Goal: Communication & Community: Answer question/provide support

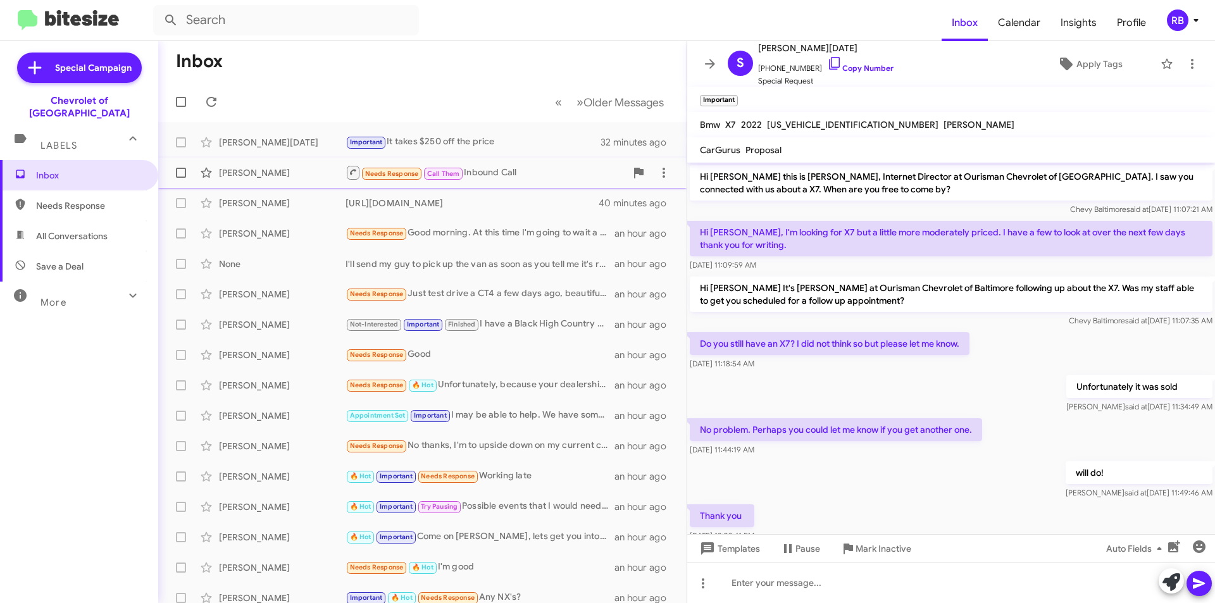
scroll to position [444, 0]
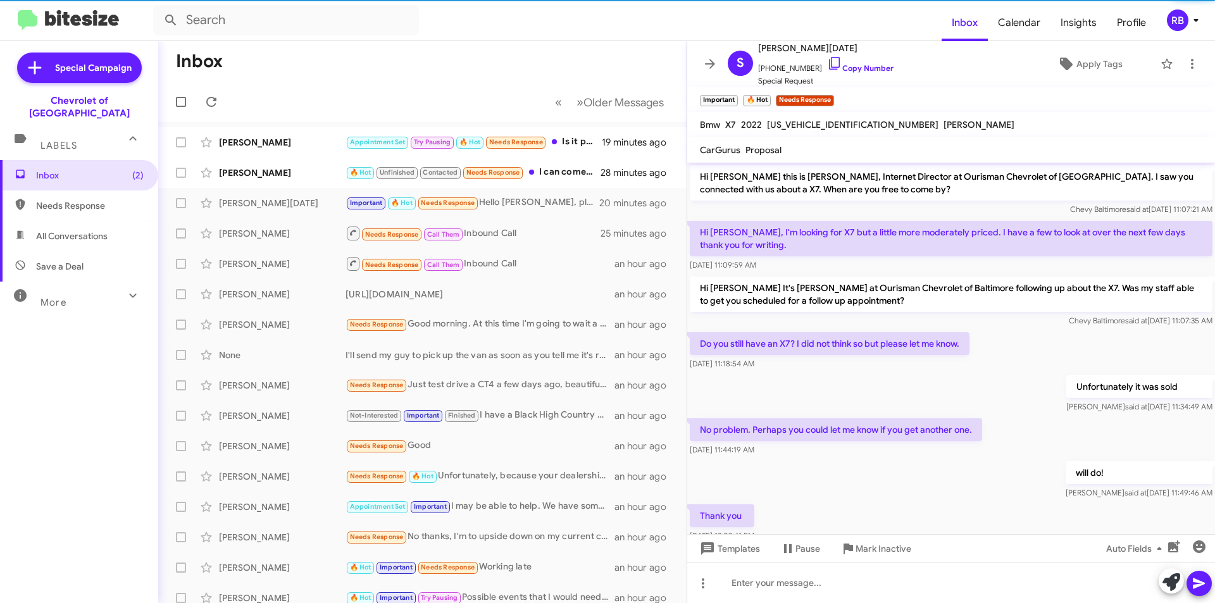
scroll to position [490, 0]
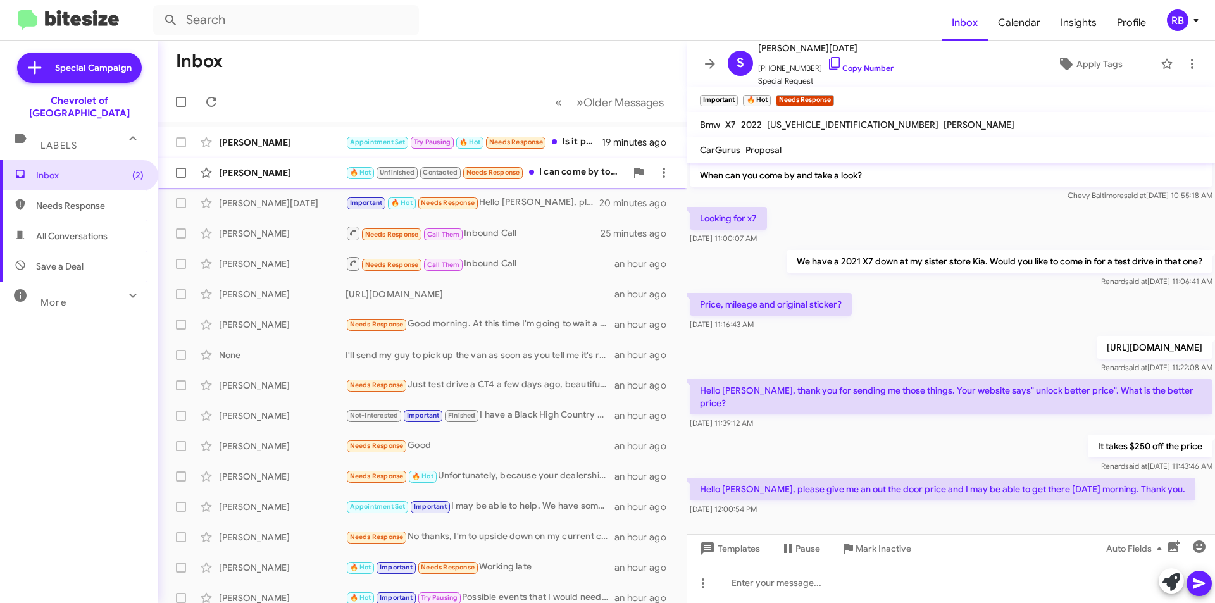
click at [575, 170] on div "🔥 Hot Unfinished Contacted Needs Response I can come by tonight" at bounding box center [485, 172] width 280 height 15
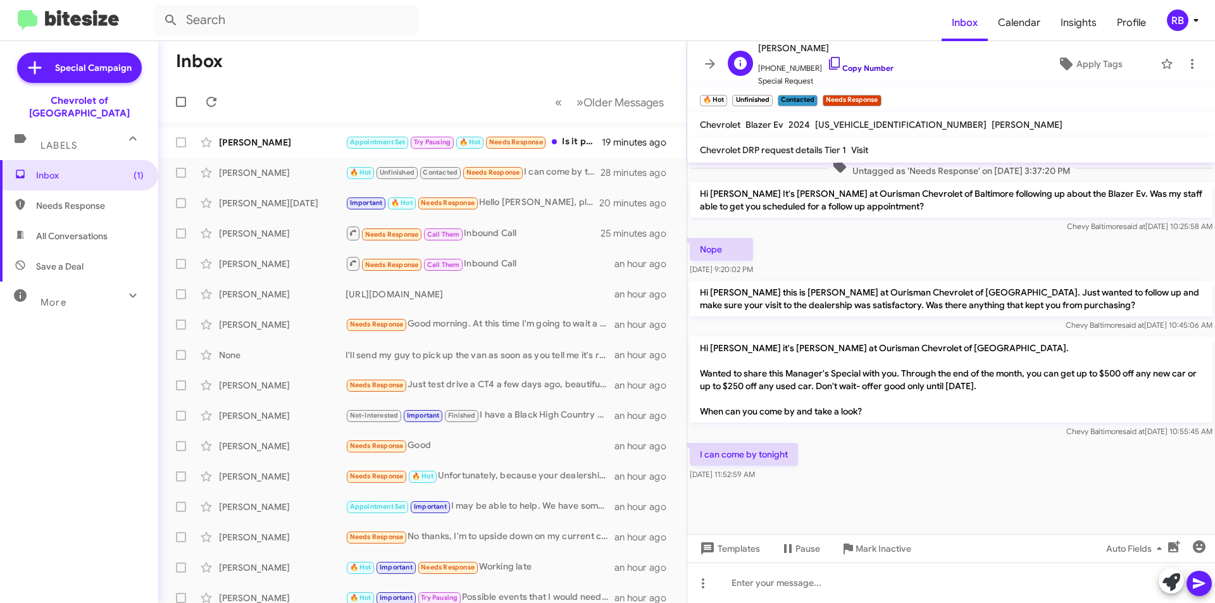
click at [866, 68] on link "Copy Number" at bounding box center [860, 67] width 66 height 9
click at [546, 153] on div "Maurice Jones Appointment Set Try Pausing 🔥 Hot Needs Response Is it possible t…" at bounding box center [422, 142] width 508 height 25
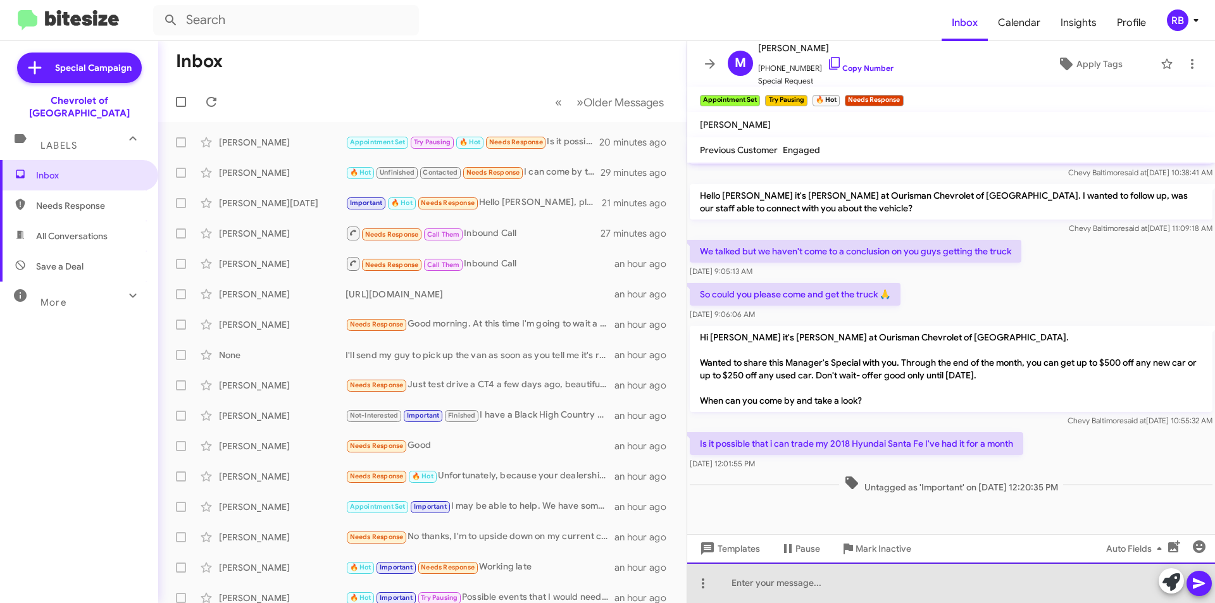
click at [750, 583] on div at bounding box center [951, 582] width 528 height 40
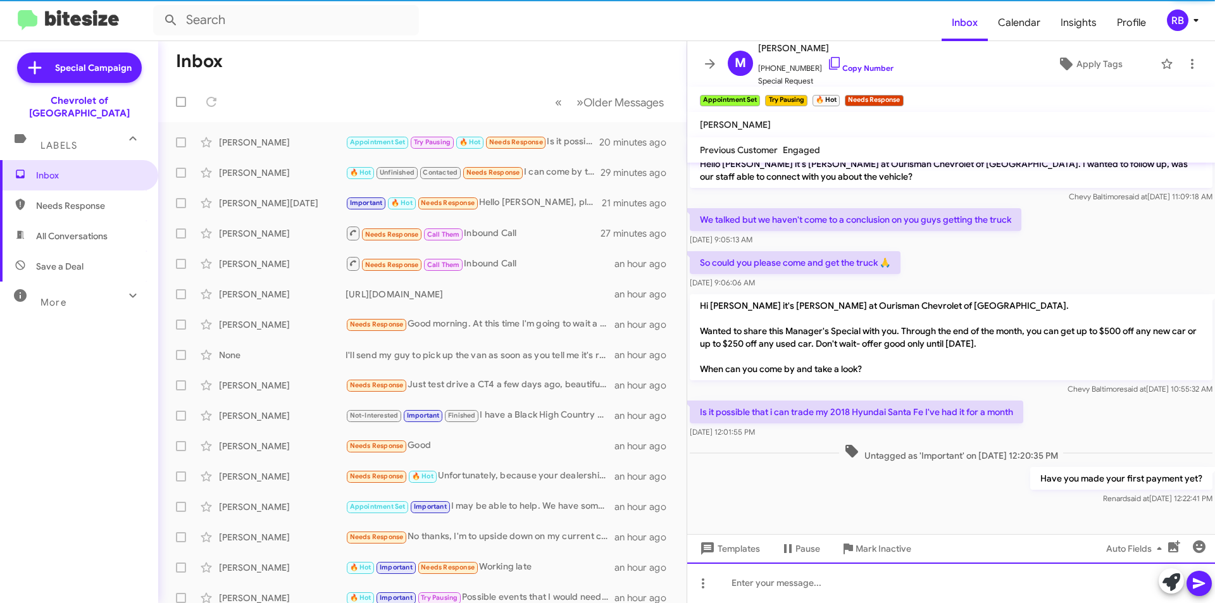
scroll to position [666, 0]
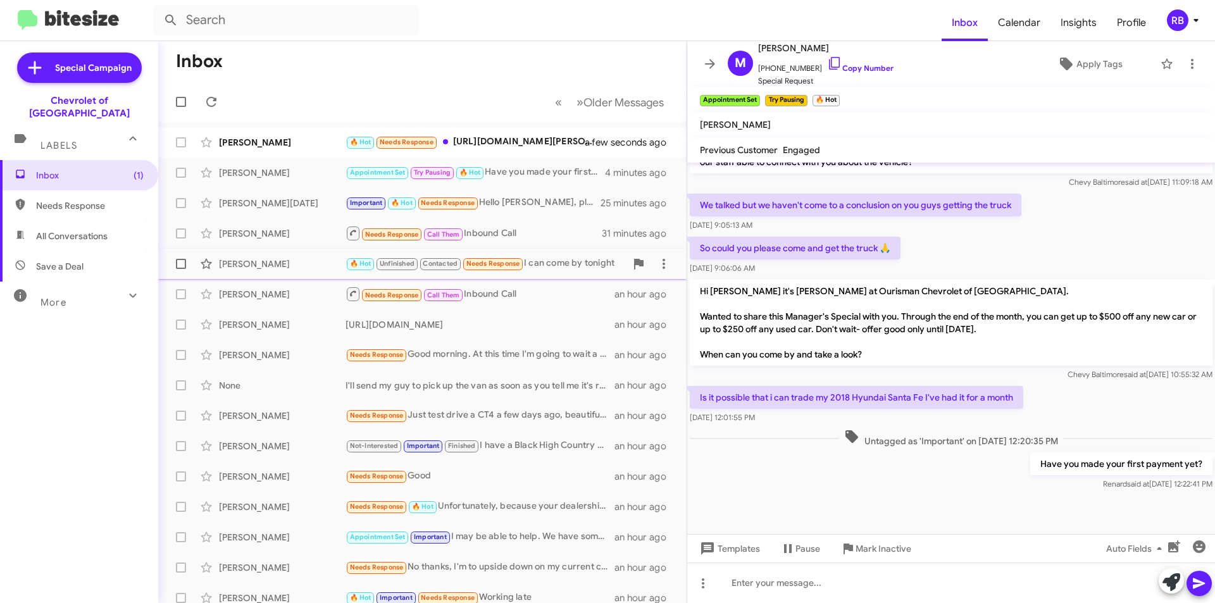
click at [557, 266] on div "🔥 Hot Unfinished Contacted Needs Response I can come by tonight" at bounding box center [485, 263] width 280 height 15
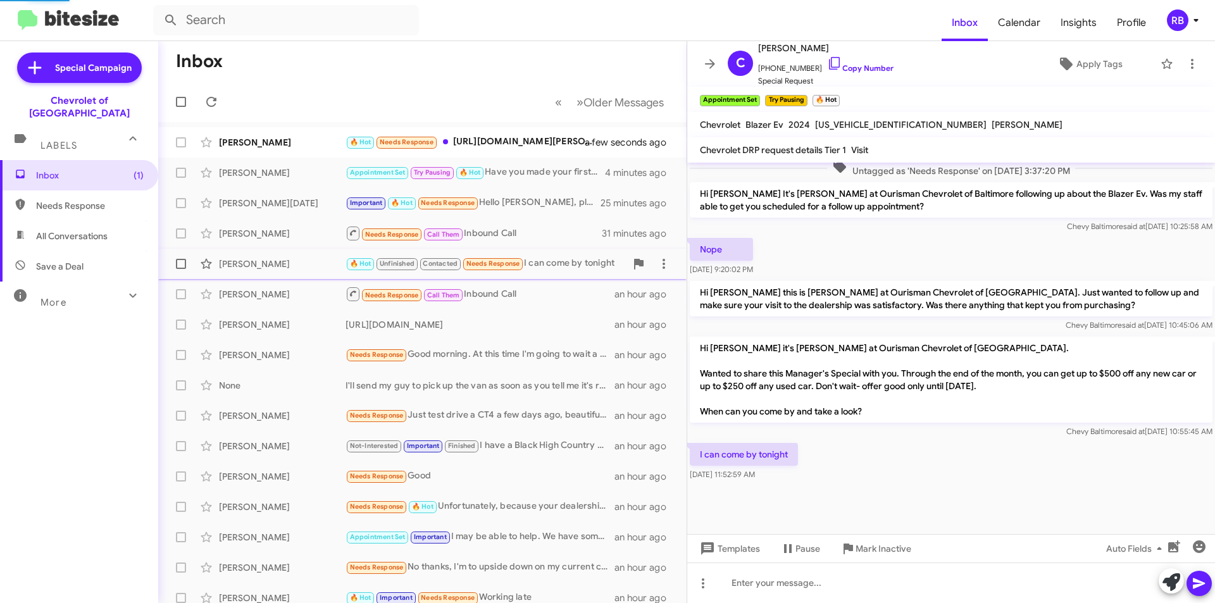
scroll to position [390, 0]
click at [528, 142] on div "🔥 Hot Needs Response https://www.midstatechevy.com/new-Sutton-2026-Chevrolet-Si…" at bounding box center [485, 142] width 280 height 15
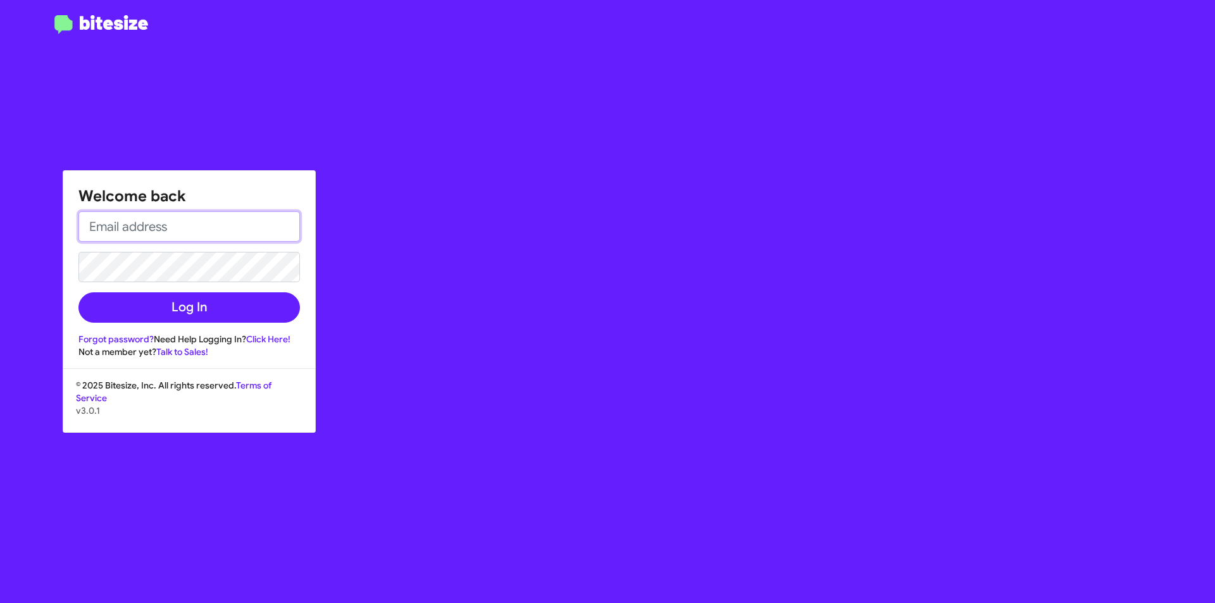
type input "rbowser@ourismancars.com"
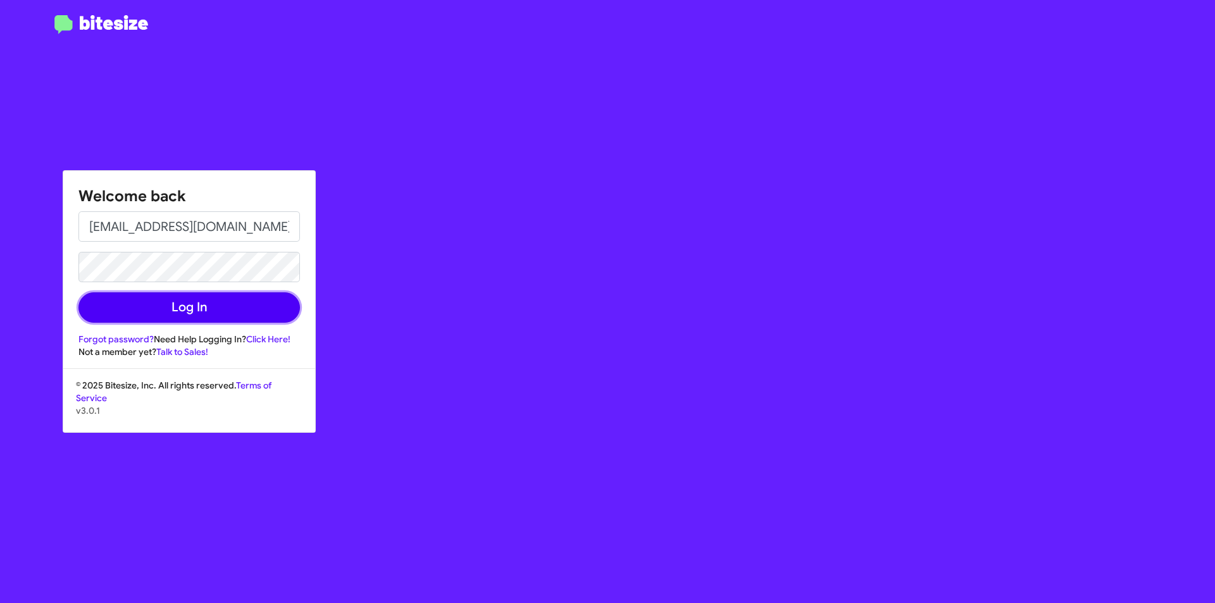
click at [194, 308] on button "Log In" at bounding box center [188, 307] width 221 height 30
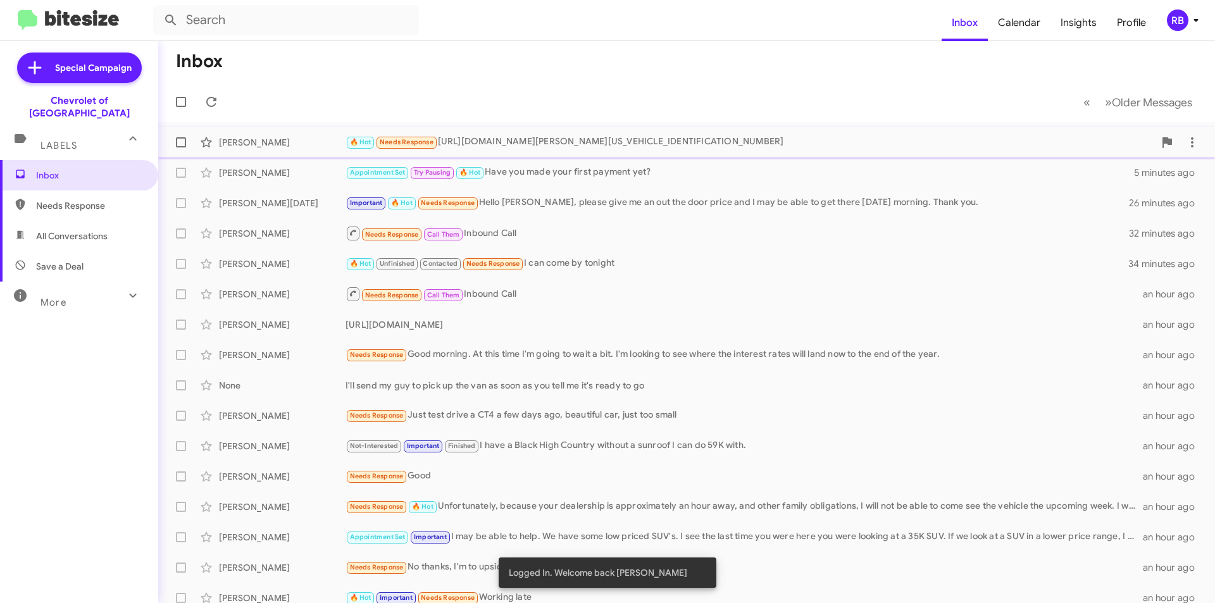
click at [764, 141] on div "🔥 Hot Needs Response https://www.midstatechevy.com/new-Sutton-2026-Chevrolet-Si…" at bounding box center [749, 142] width 809 height 15
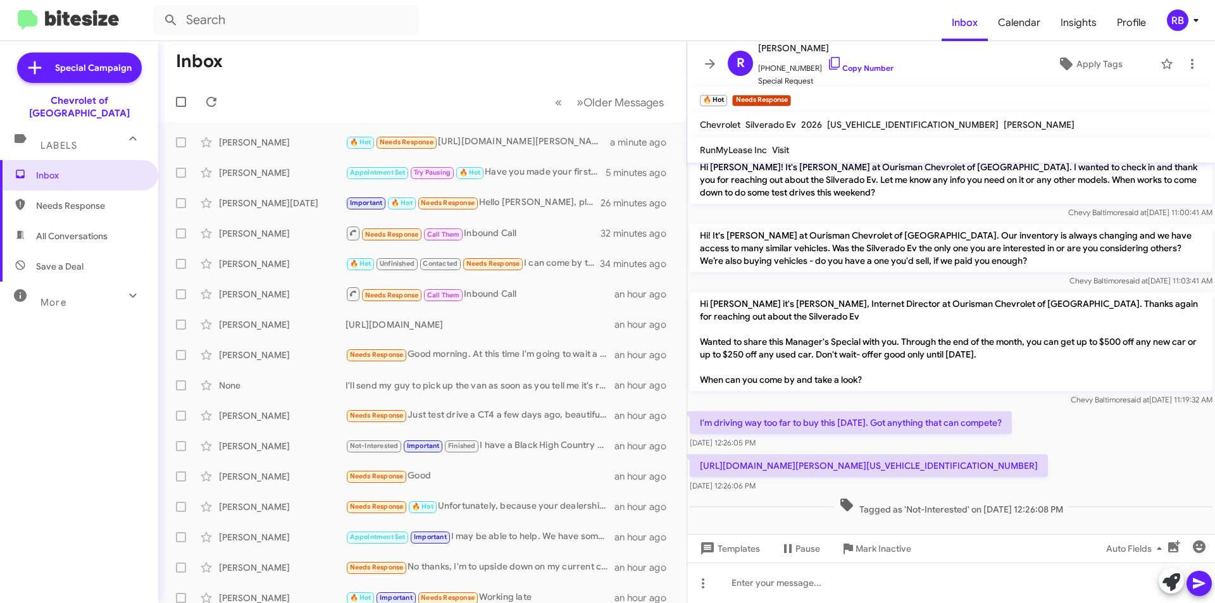
scroll to position [652, 0]
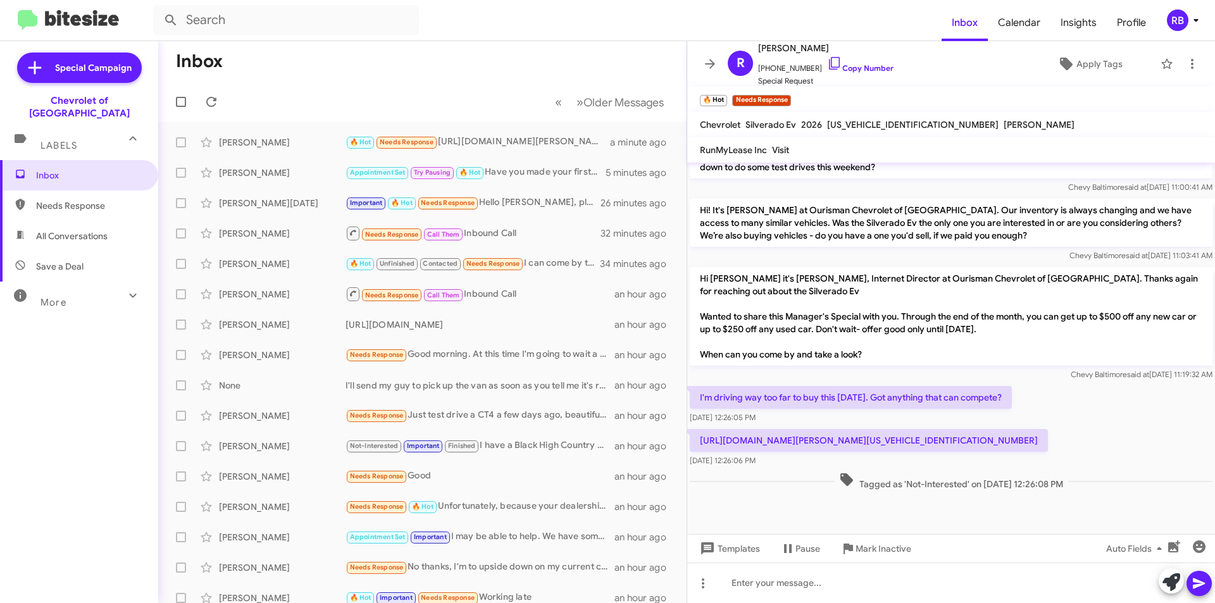
drag, startPoint x: 701, startPoint y: 427, endPoint x: 809, endPoint y: 440, distance: 109.0
click at [809, 440] on p "https://www.midstatechevy.com/new-Sutton-2026-Chevrolet-Silverado+EV-Trail+Boss…" at bounding box center [869, 440] width 358 height 23
copy p "https://www.midstatechevy.com/new-Sutton-2026-Chevrolet-Silverado+EV-Trail+Boss…"
click at [783, 587] on div at bounding box center [951, 582] width 528 height 40
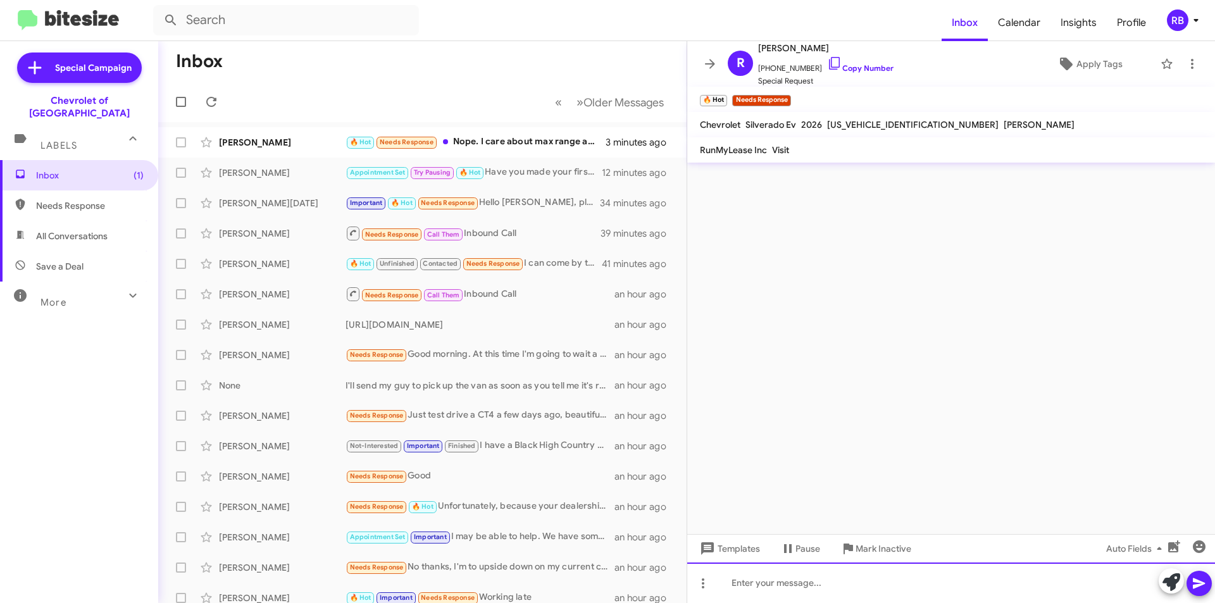
scroll to position [0, 0]
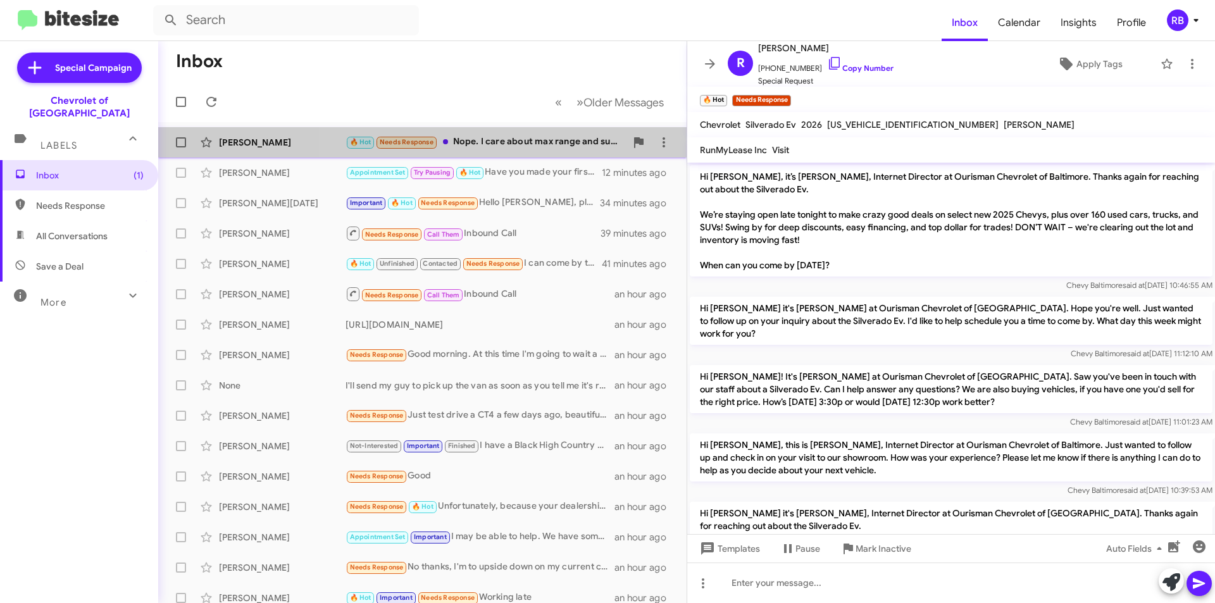
click at [537, 144] on div "🔥 Hot Needs Response Nope. I care about max range and super cruise. Nice to hav…" at bounding box center [485, 142] width 280 height 15
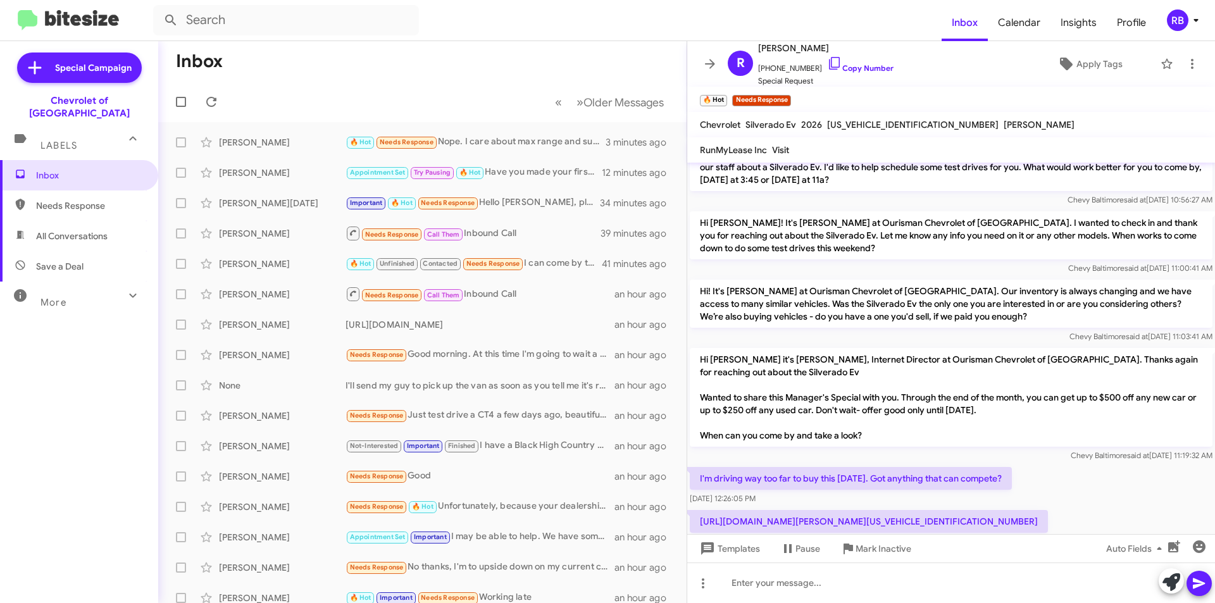
scroll to position [745, 0]
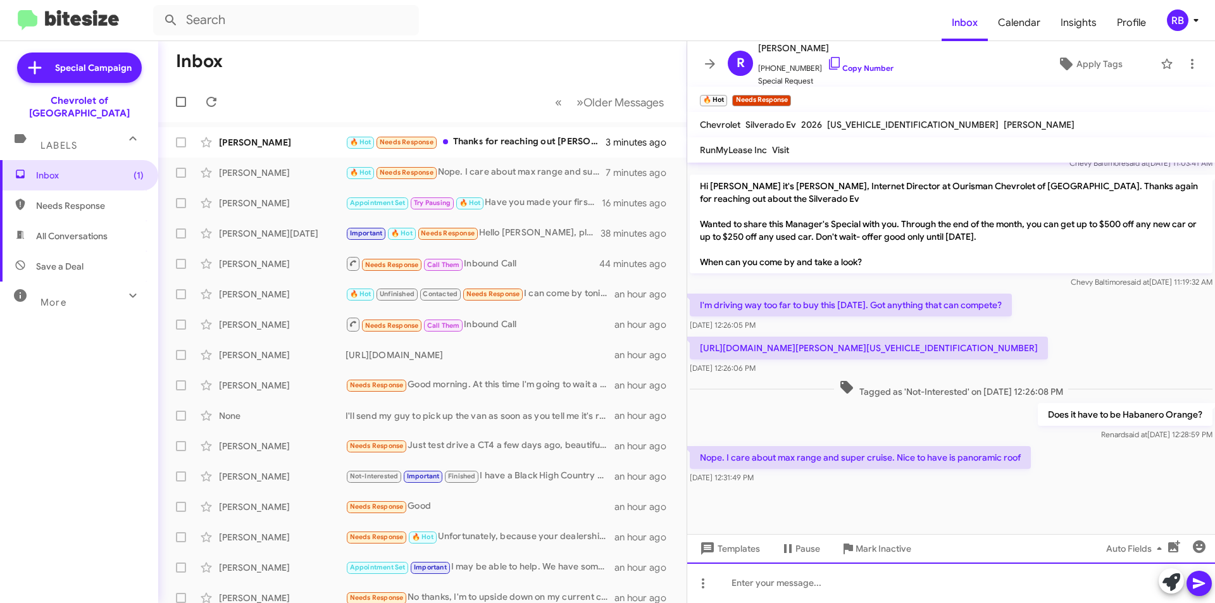
click at [759, 580] on div at bounding box center [951, 582] width 528 height 40
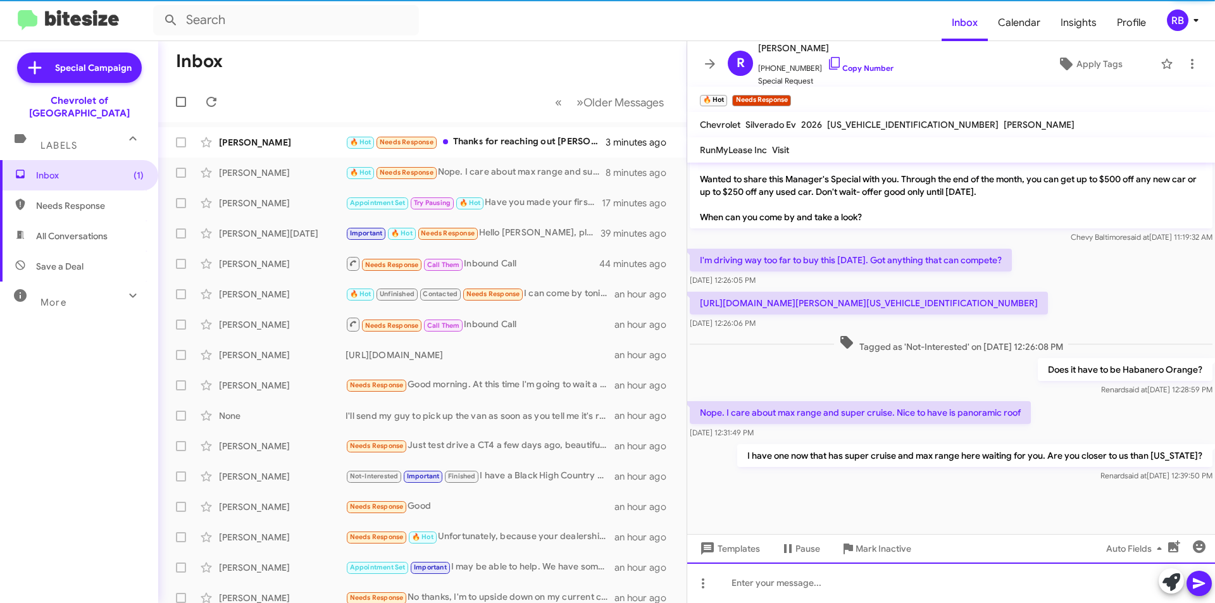
scroll to position [791, 0]
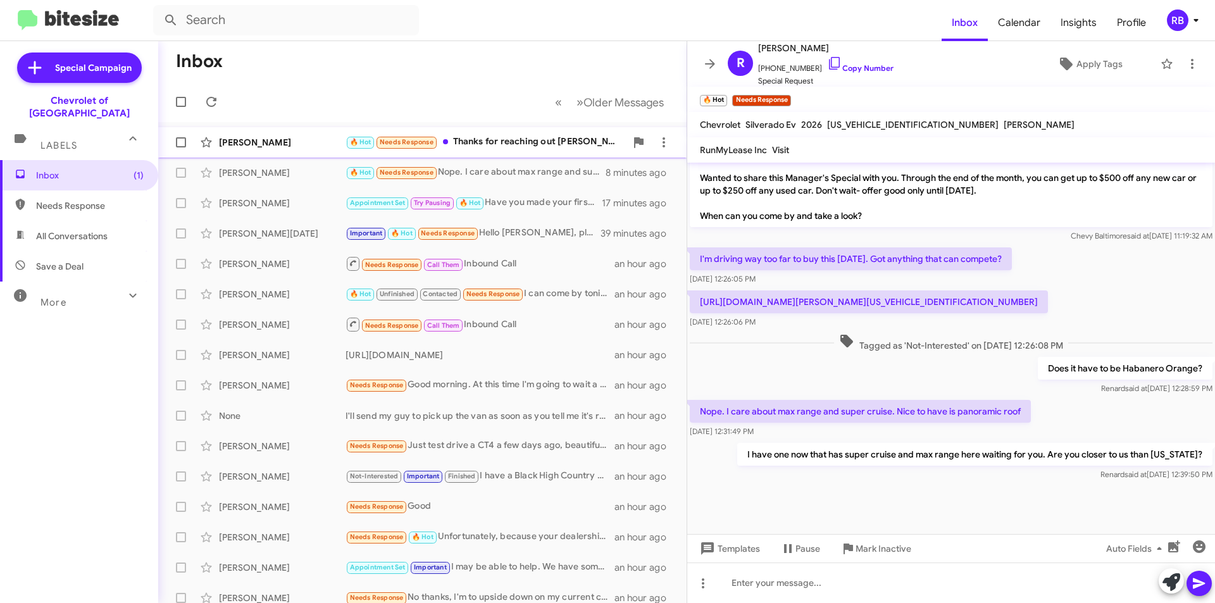
click at [521, 139] on div "🔥 Hot Needs Response Thanks for reaching out Erik" at bounding box center [485, 142] width 280 height 15
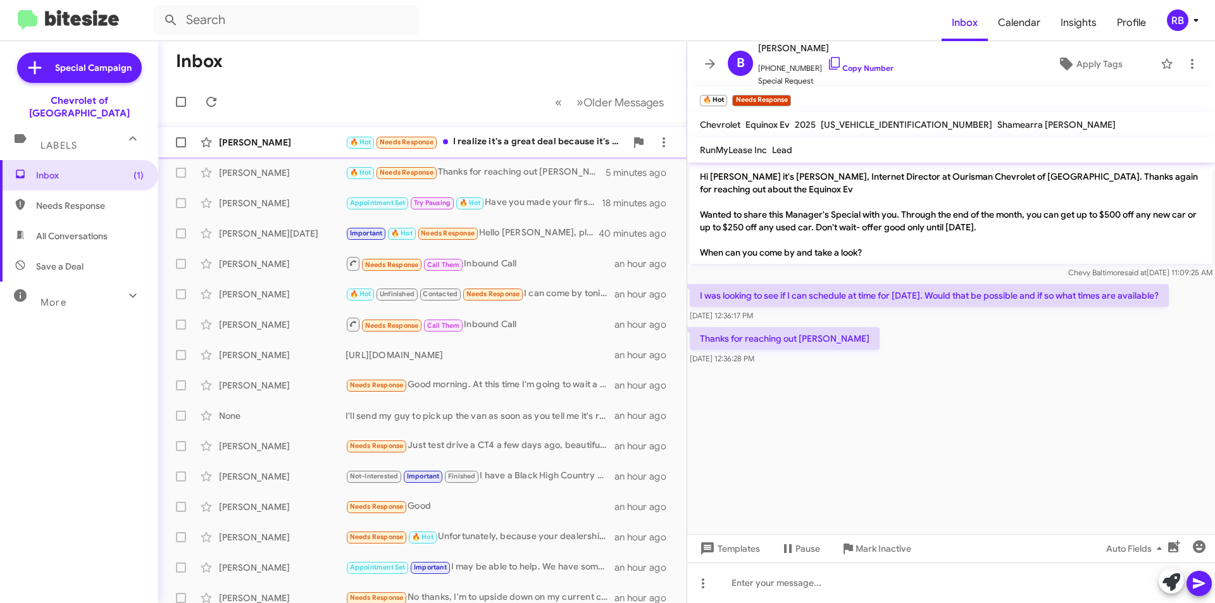
click at [528, 138] on div "🔥 Hot Needs Response I realize it's a great deal because it's a courtesy loaner…" at bounding box center [485, 142] width 280 height 15
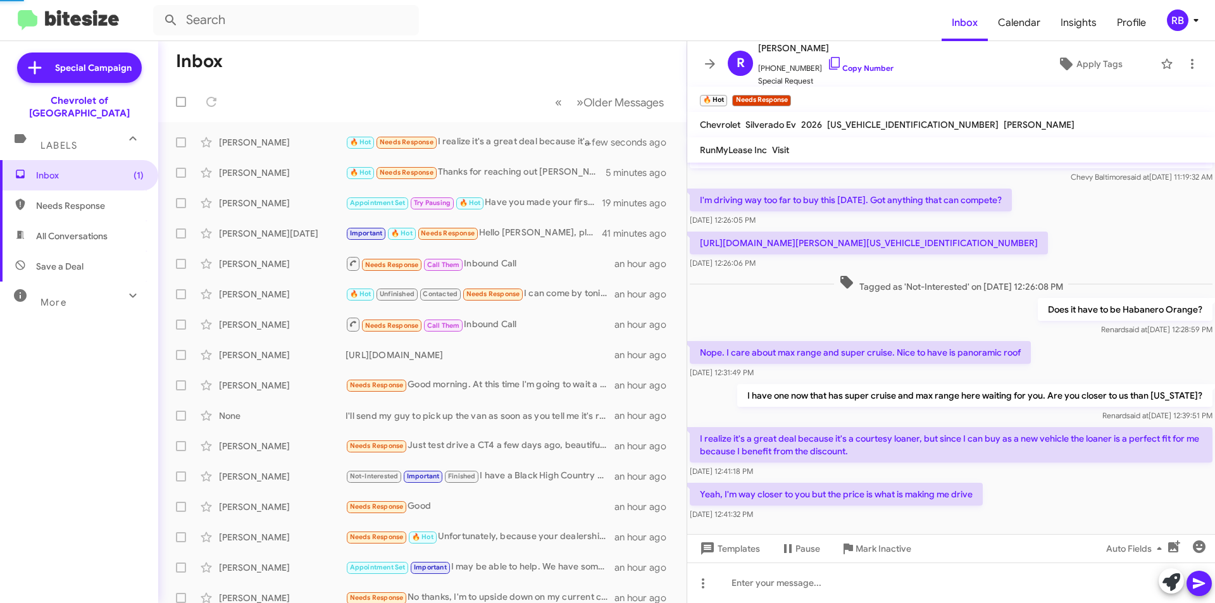
scroll to position [896, 0]
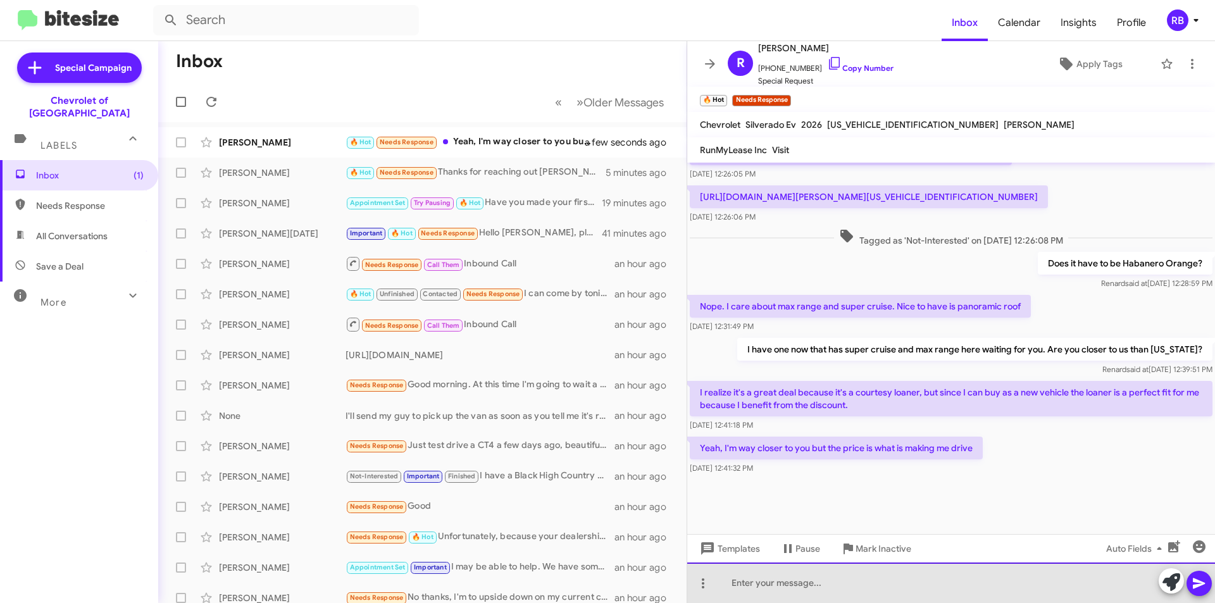
click at [762, 580] on div at bounding box center [951, 582] width 528 height 40
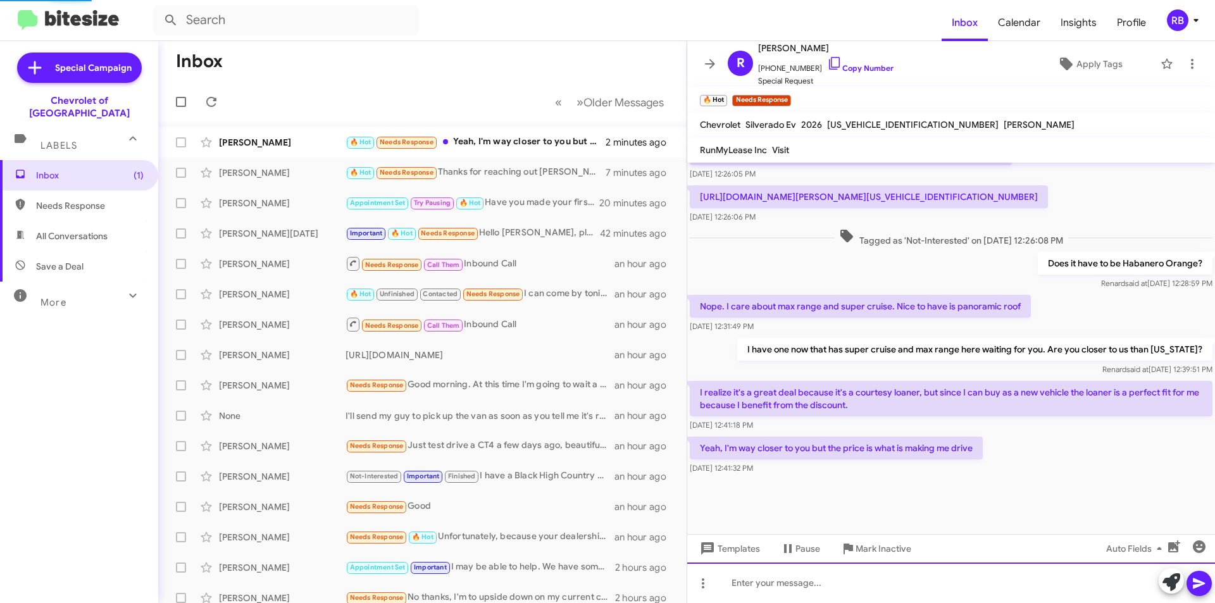
scroll to position [0, 0]
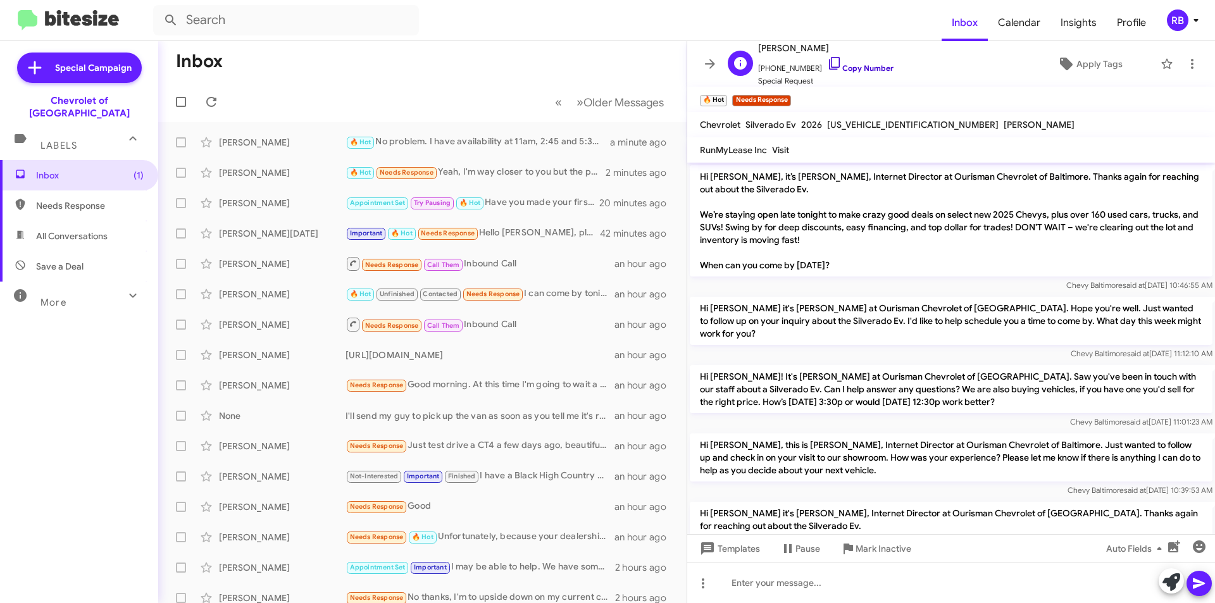
click at [855, 68] on link "Copy Number" at bounding box center [860, 67] width 66 height 9
click at [527, 147] on div "🔥 Hot Needs Response That's fair. I'd much rather buy locally from you but big …" at bounding box center [485, 142] width 280 height 15
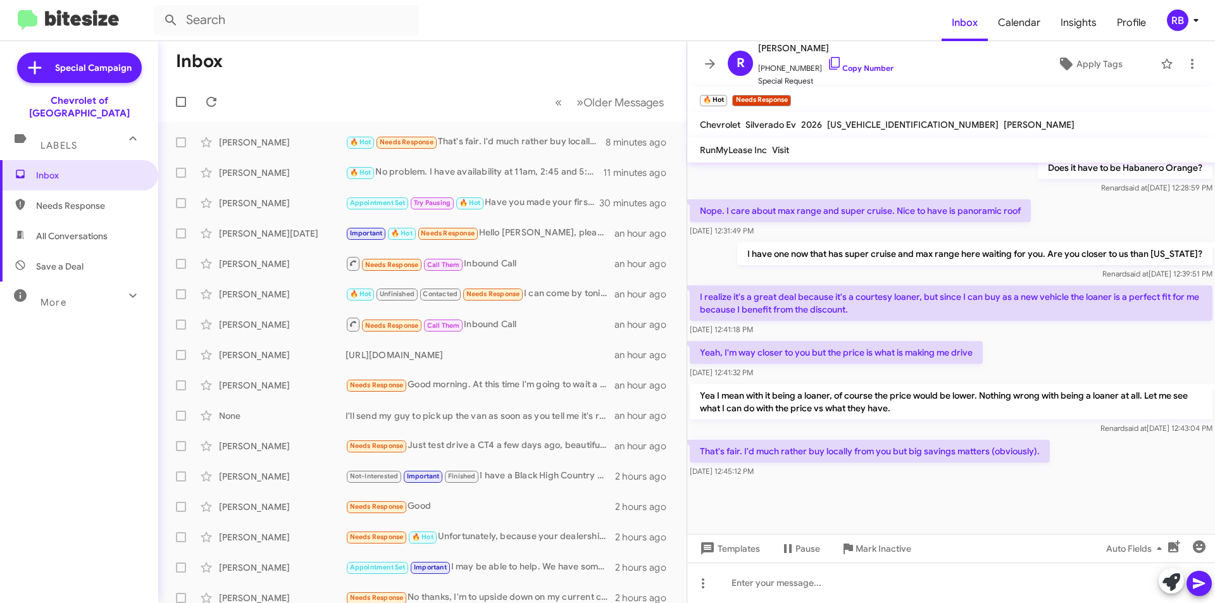
scroll to position [1001, 0]
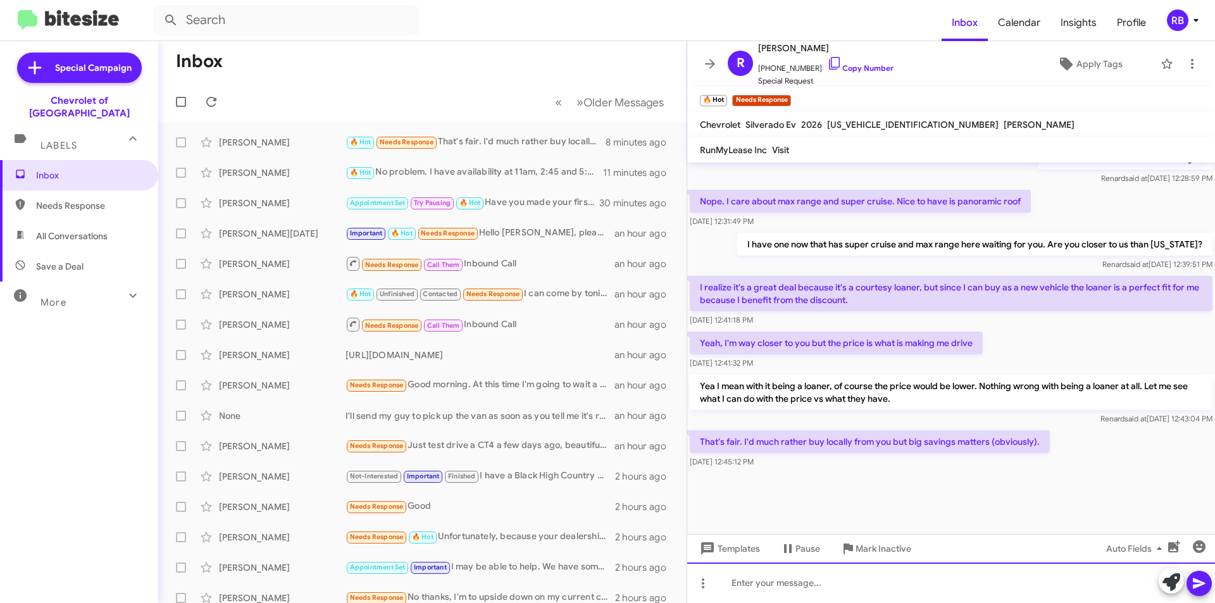
click at [755, 582] on div at bounding box center [951, 582] width 528 height 40
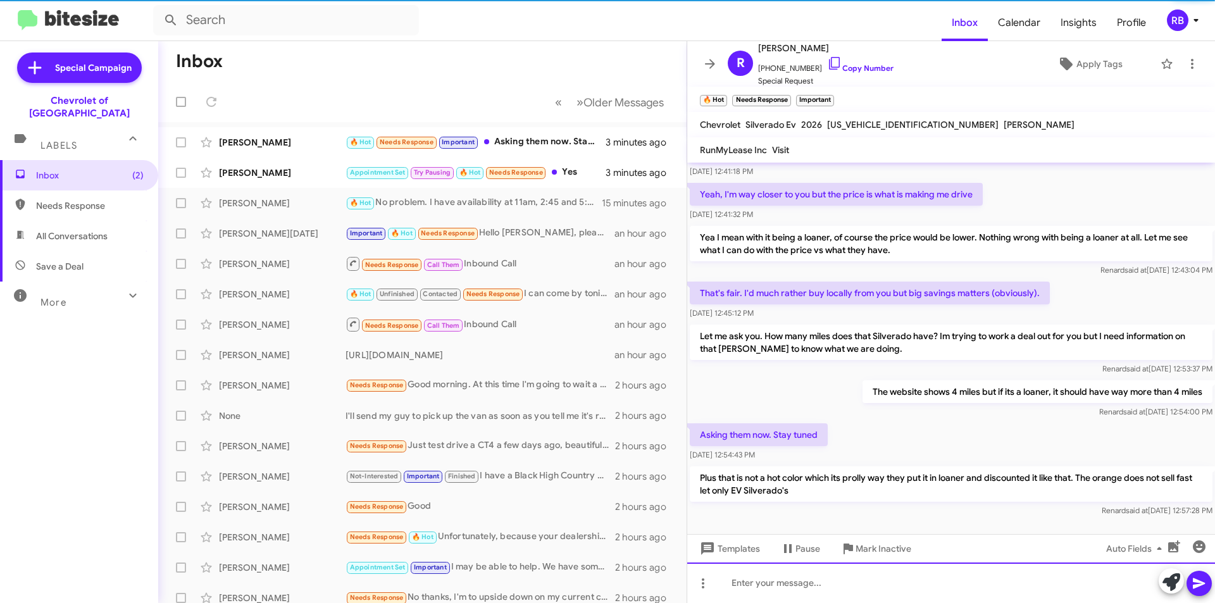
scroll to position [0, 0]
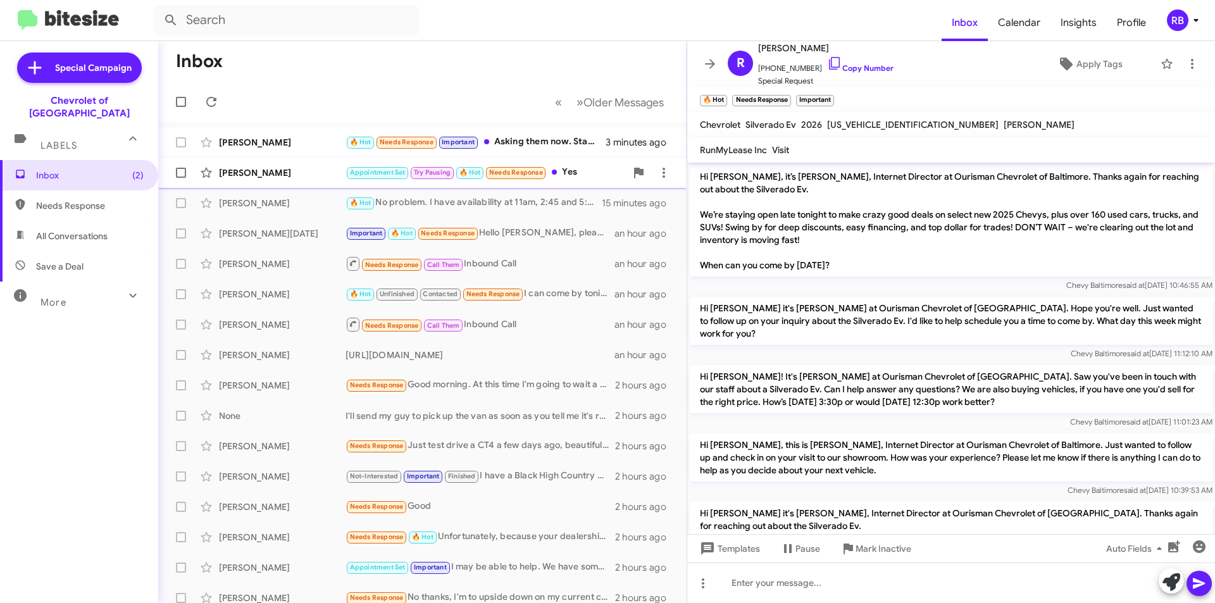
click at [592, 168] on div "Appointment Set Try Pausing 🔥 Hot Needs Response Yes" at bounding box center [485, 172] width 280 height 15
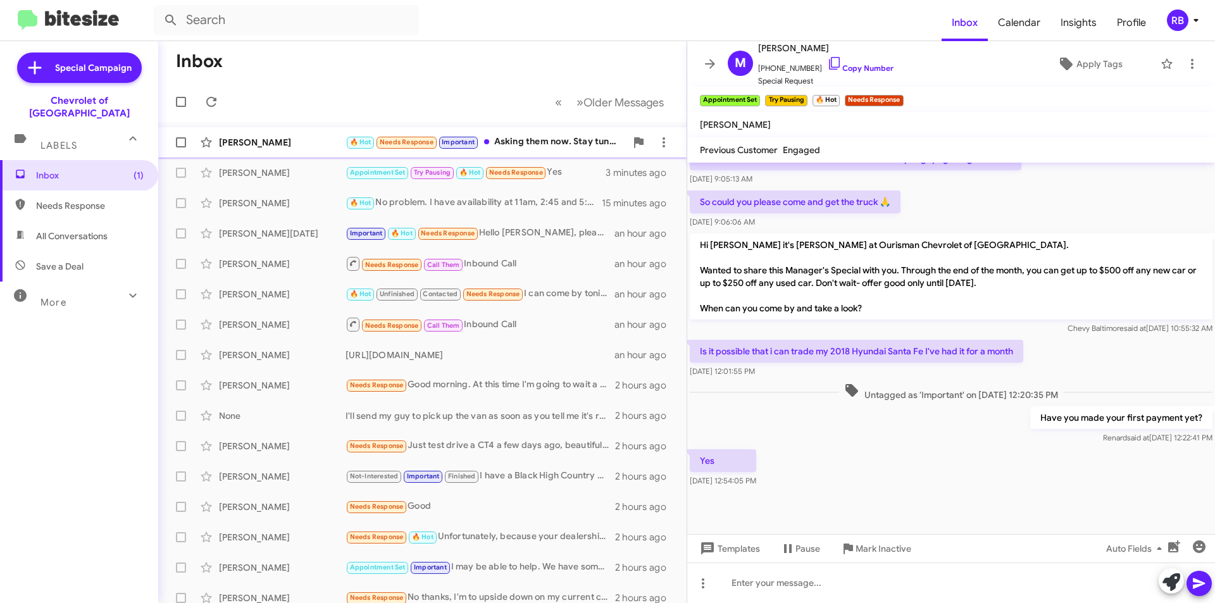
click at [533, 141] on div "🔥 Hot Needs Response Important Asking them now. Stay tuned" at bounding box center [485, 142] width 280 height 15
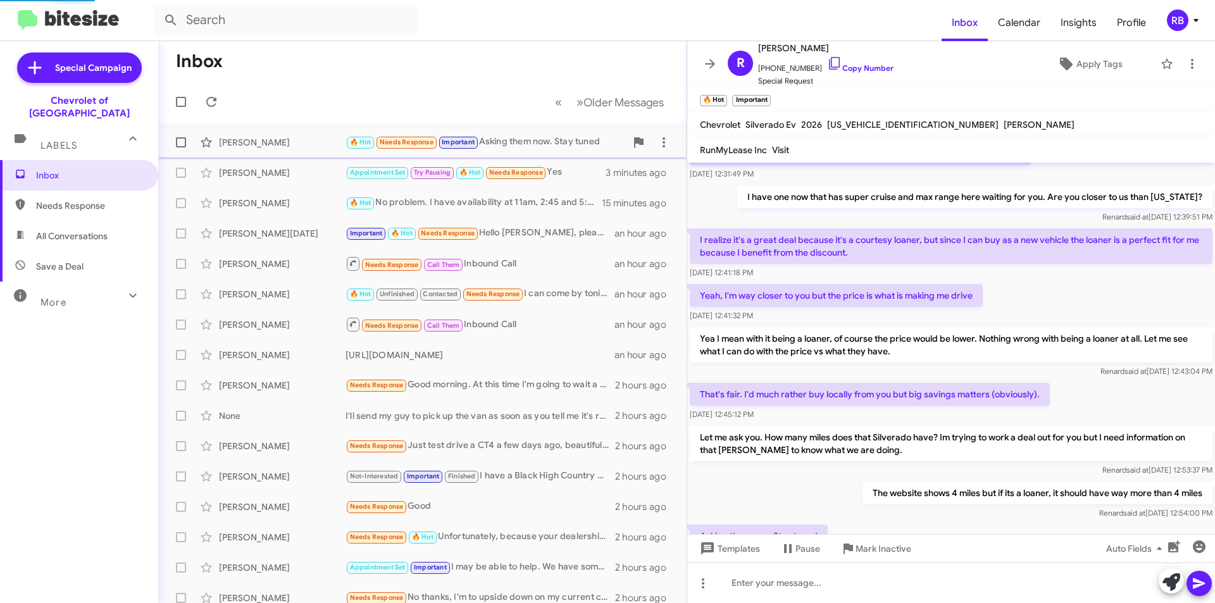
scroll to position [874, 0]
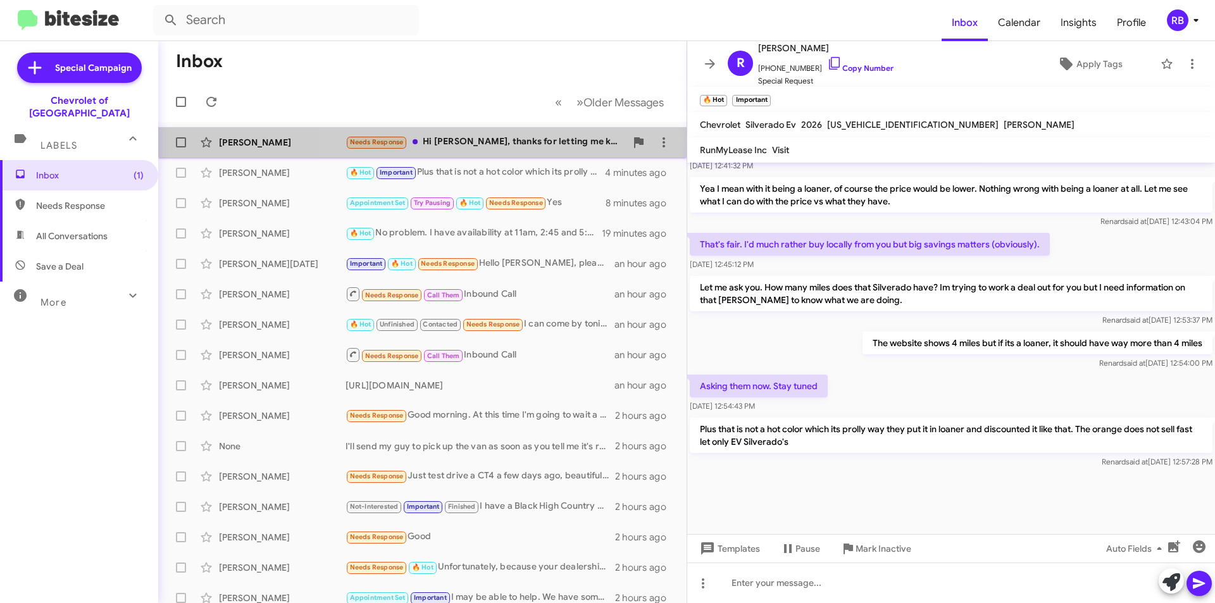
click at [514, 143] on div "Needs Response Hi Erik, thanks for letting me know about this special. What doe…" at bounding box center [485, 142] width 280 height 15
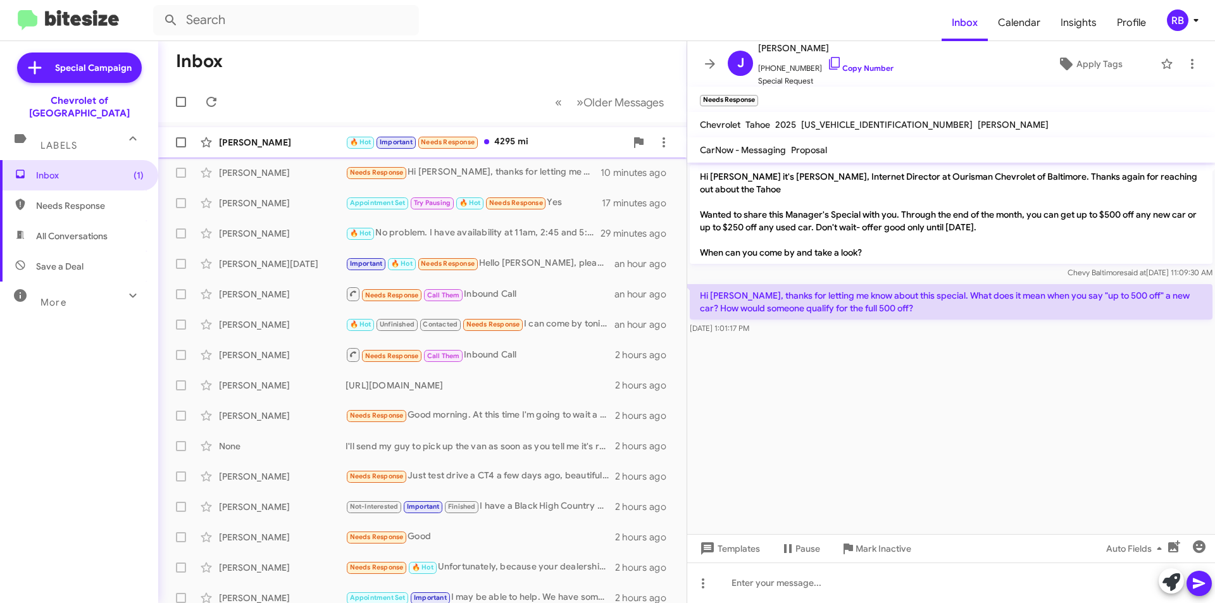
click at [544, 146] on div "🔥 Hot Important Needs Response 4295 mi" at bounding box center [485, 142] width 280 height 15
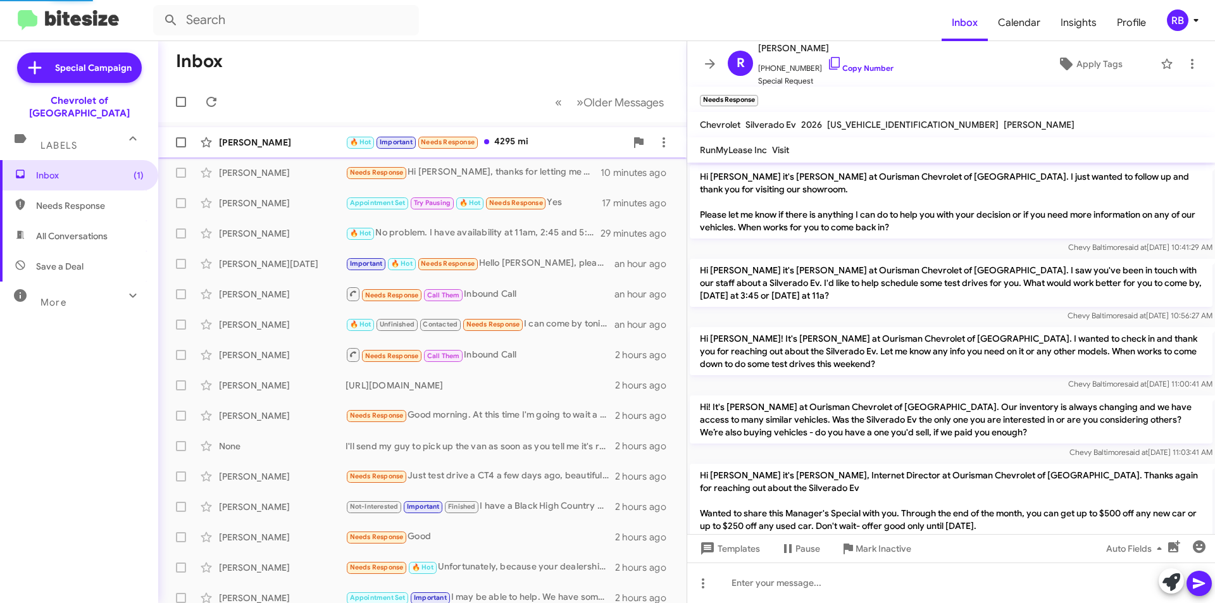
scroll to position [798, 0]
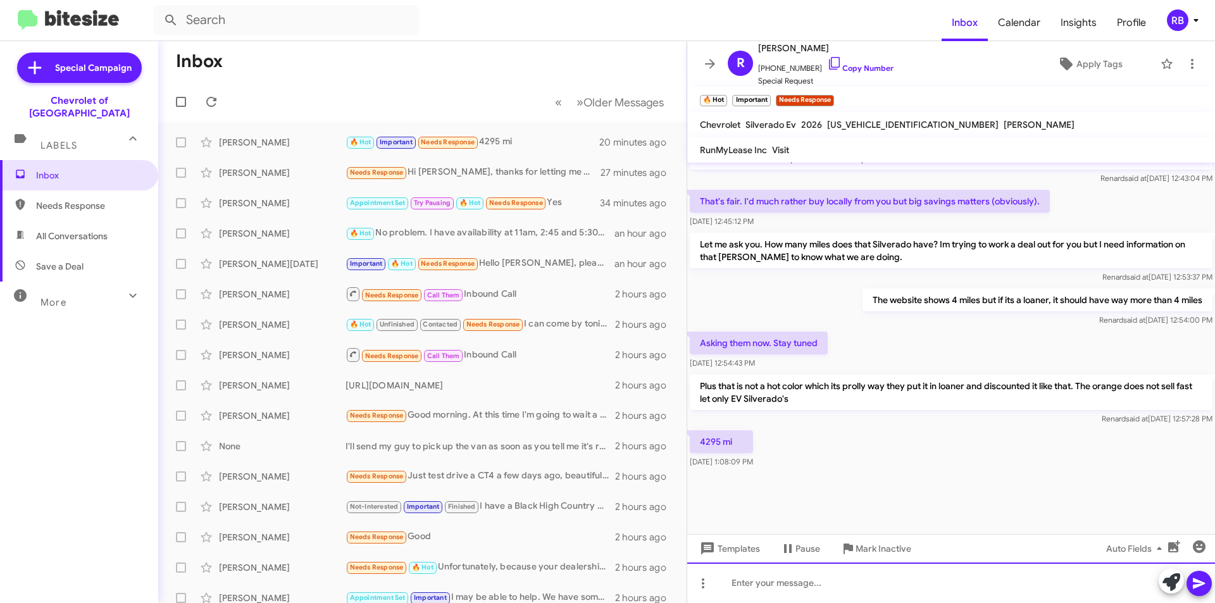
click at [748, 582] on div at bounding box center [951, 582] width 528 height 40
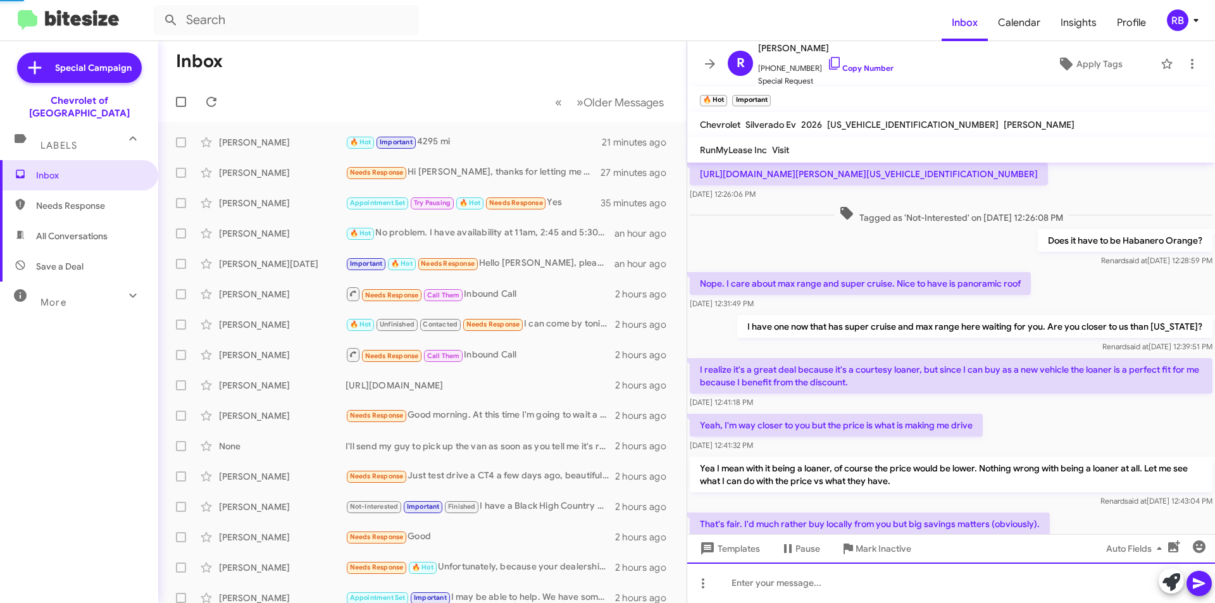
scroll to position [1400, 0]
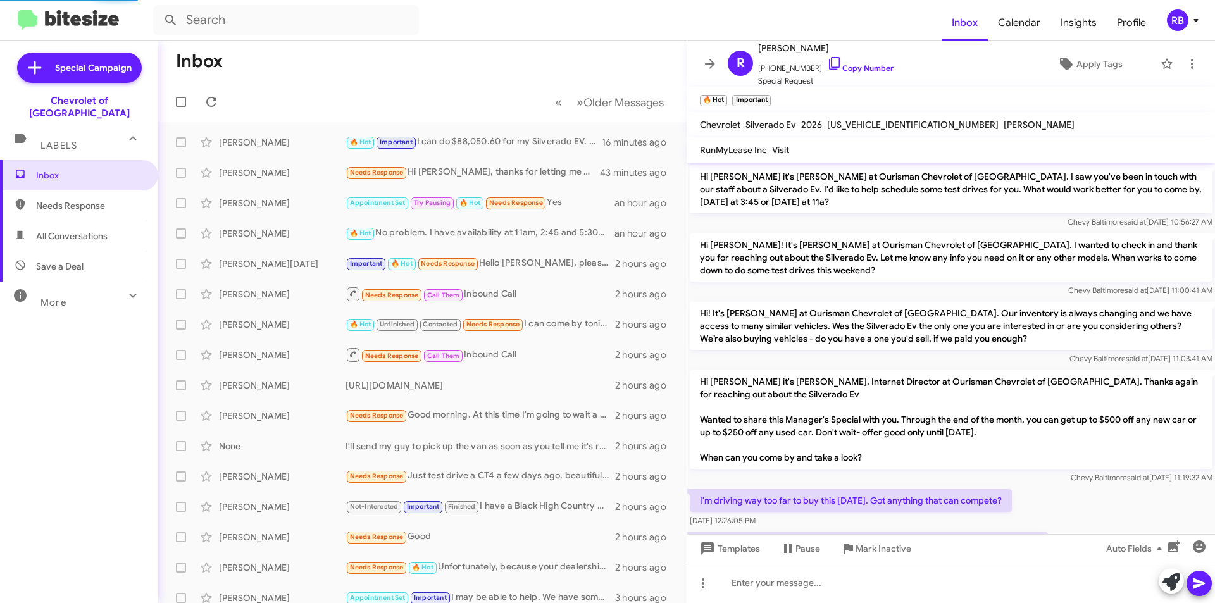
scroll to position [723, 0]
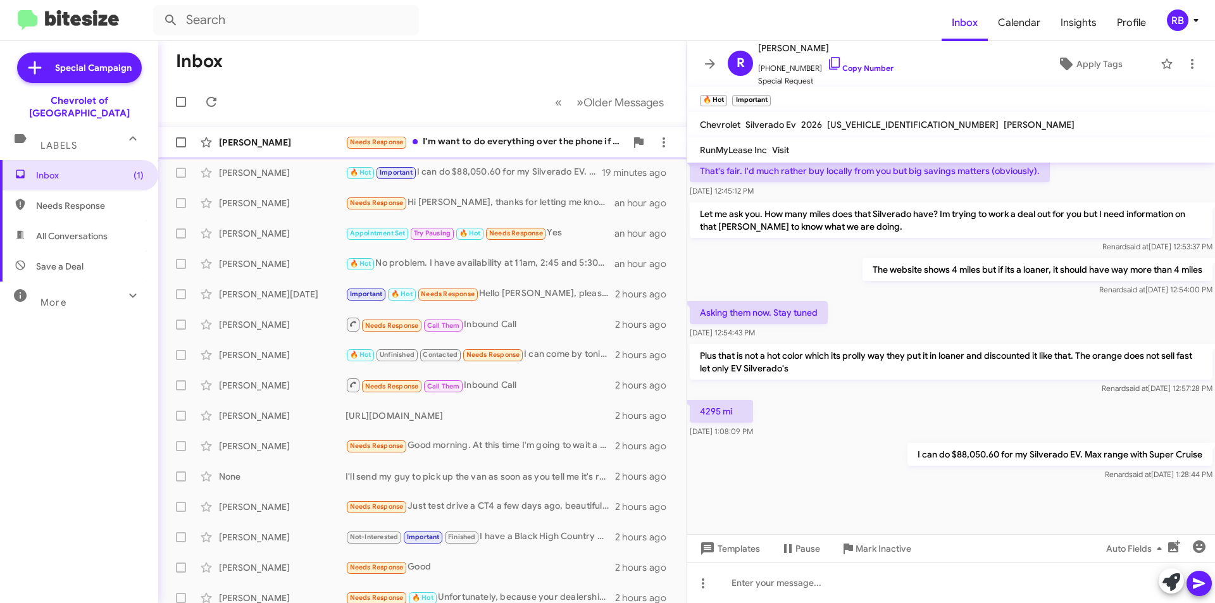
click at [521, 142] on div "Needs Response I'm want to do everything over the phone if possible before i ta…" at bounding box center [485, 142] width 280 height 15
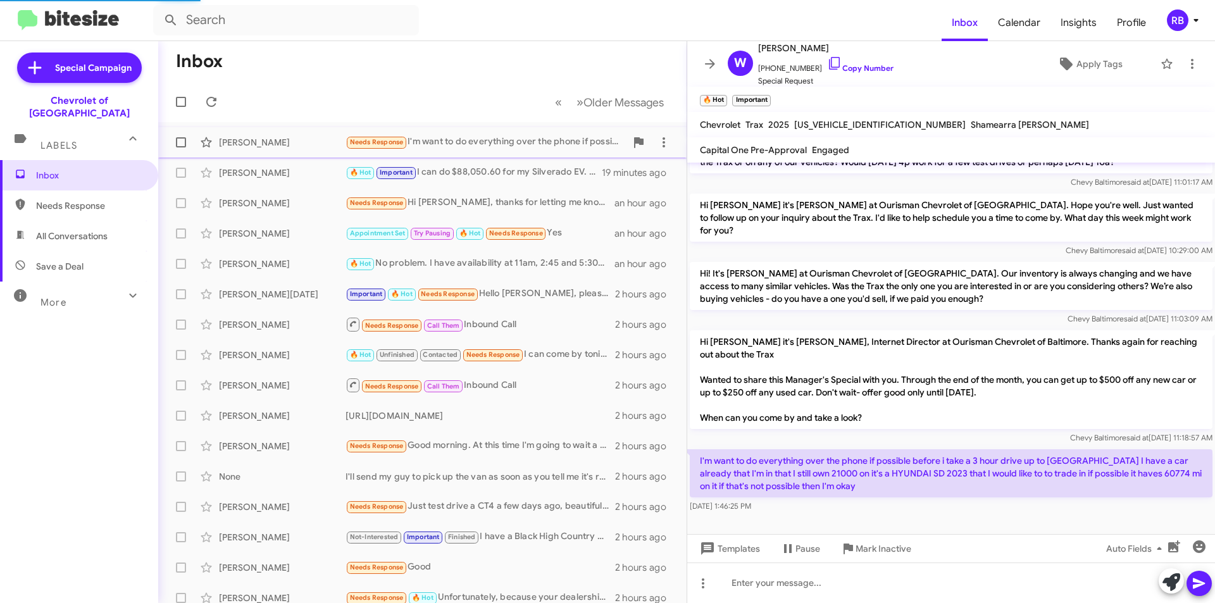
scroll to position [70, 0]
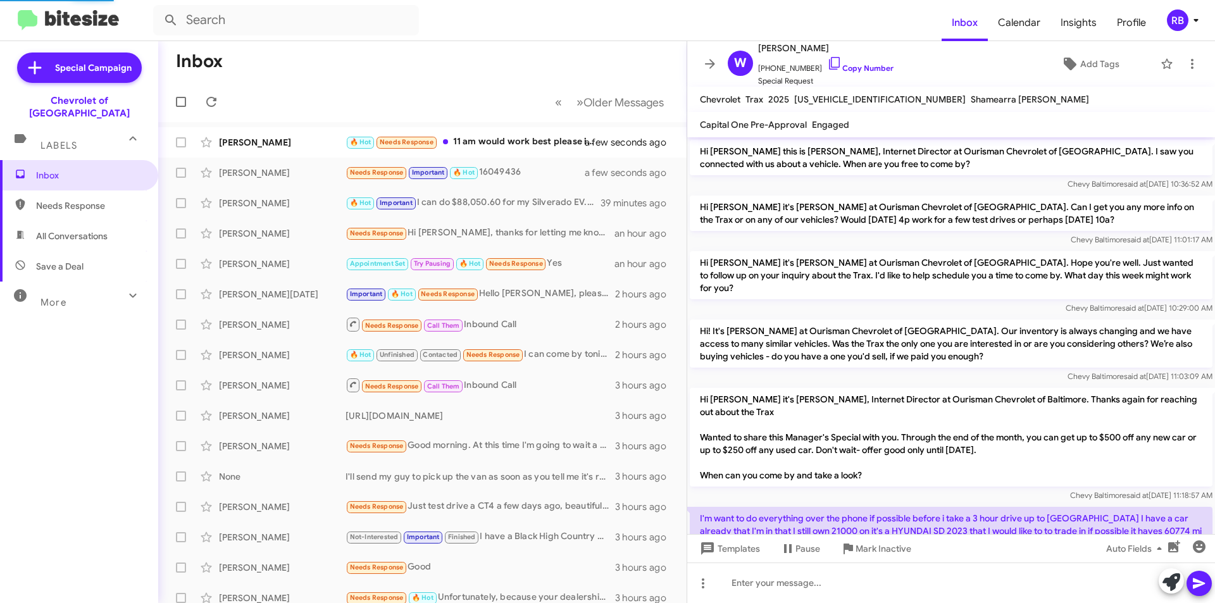
scroll to position [242, 0]
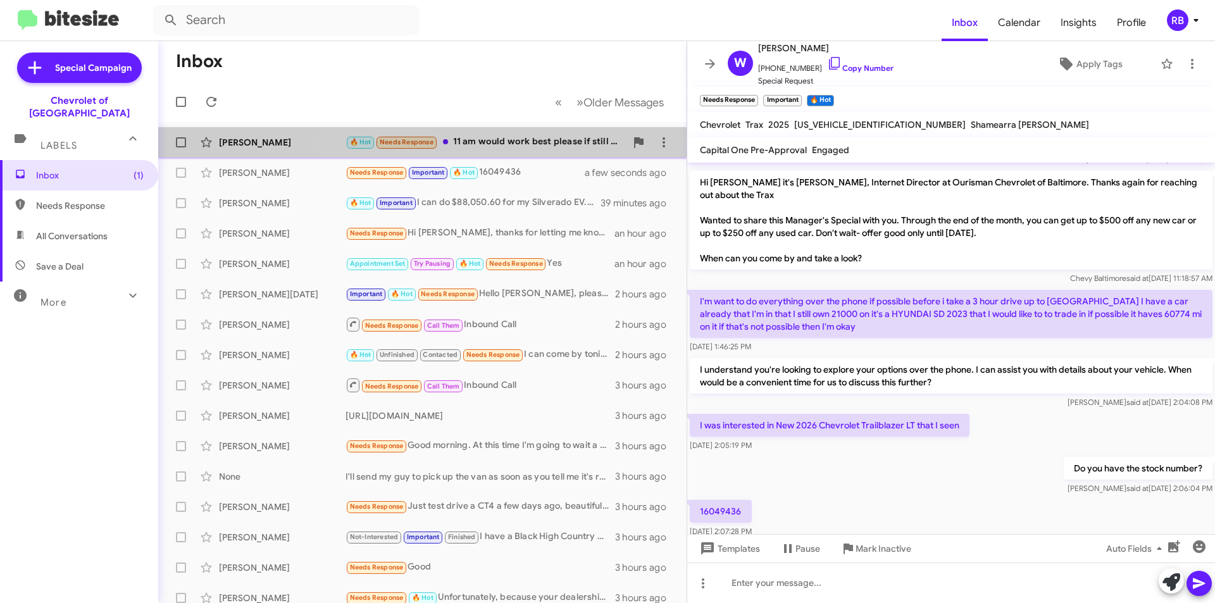
click at [514, 146] on div "🔥 Hot Needs Response 11 am would work best please if still available?" at bounding box center [485, 142] width 280 height 15
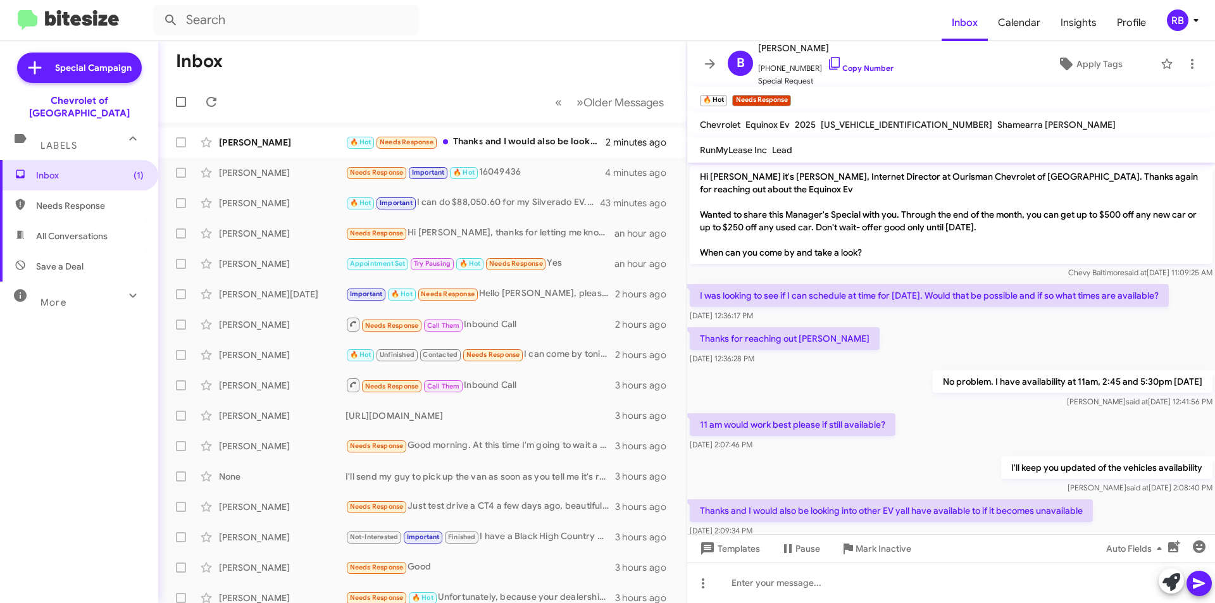
scroll to position [40, 0]
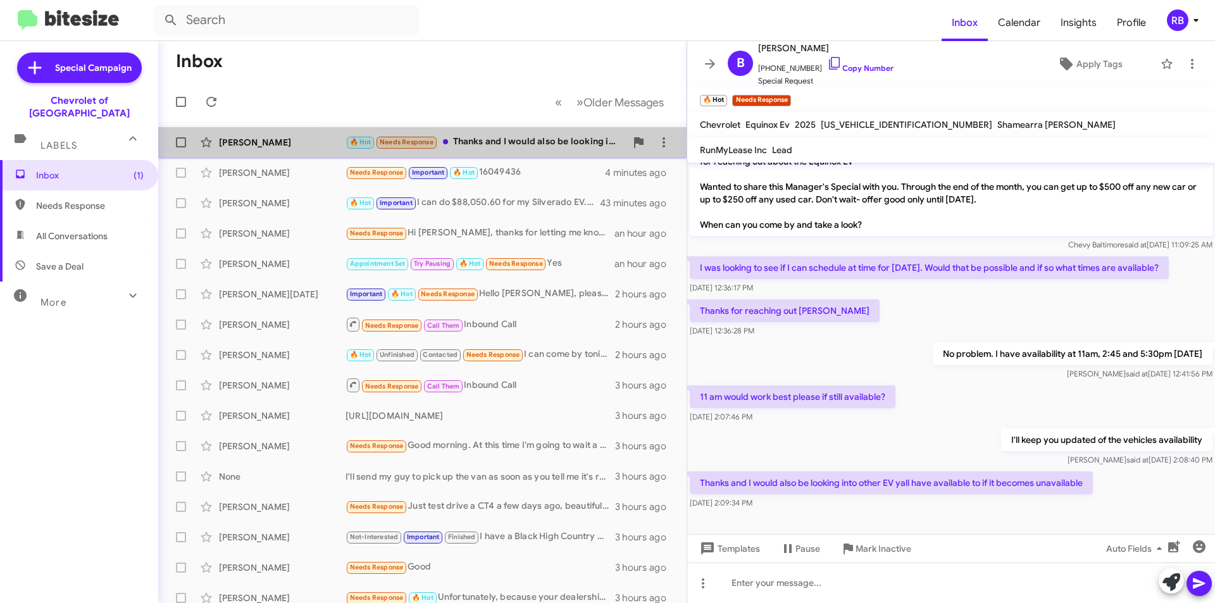
click at [535, 149] on div "🔥 Hot Needs Response Thanks and I would also be looking into other EV yall have…" at bounding box center [485, 142] width 280 height 15
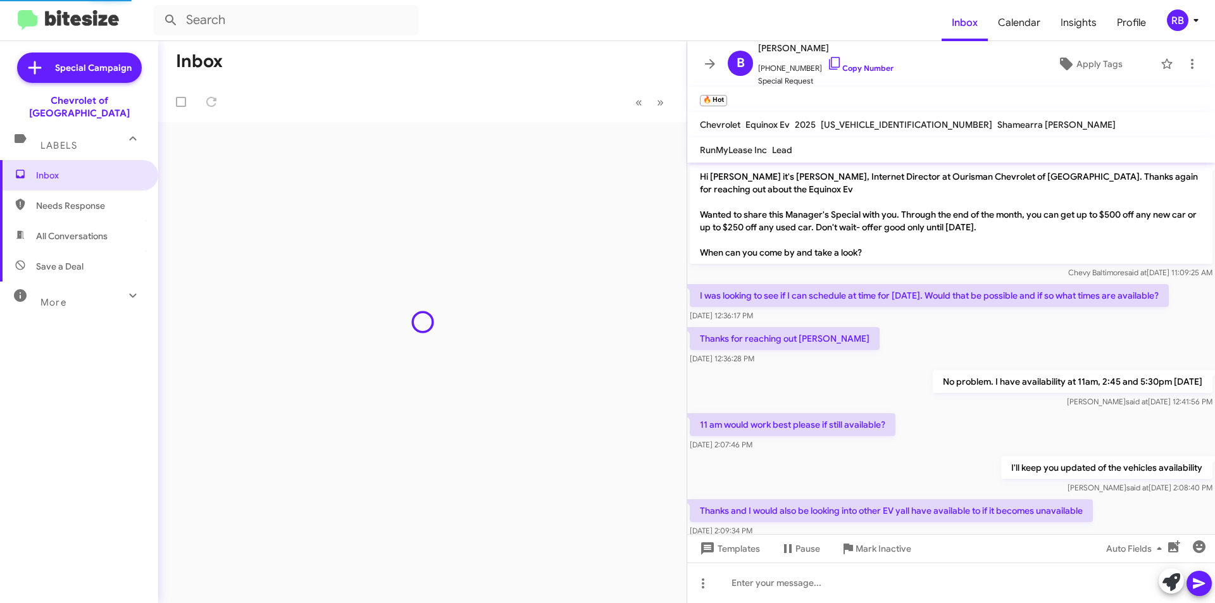
scroll to position [61, 0]
